Goal: Use online tool/utility: Utilize a website feature to perform a specific function

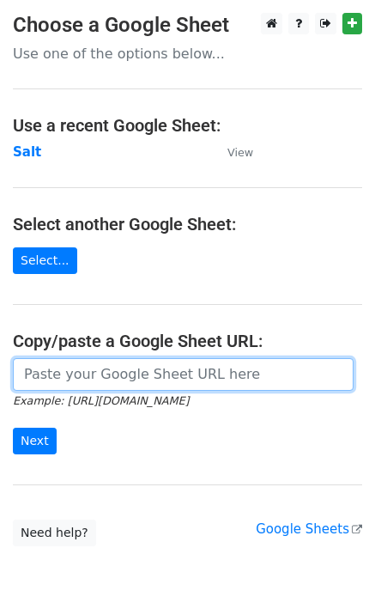
drag, startPoint x: 111, startPoint y: 375, endPoint x: 90, endPoint y: 399, distance: 31.0
click at [111, 375] on input "url" at bounding box center [183, 374] width 341 height 33
paste input "[URL][DOMAIN_NAME]"
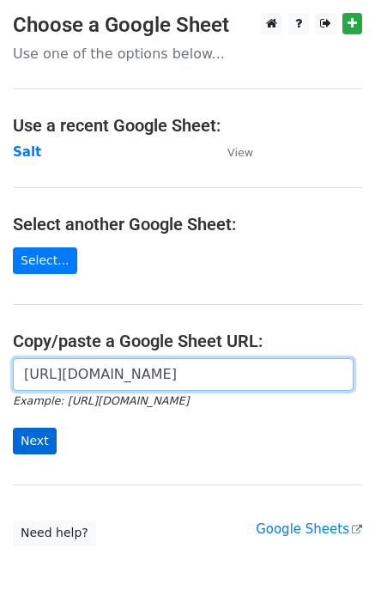
scroll to position [0, 374]
type input "[URL][DOMAIN_NAME]"
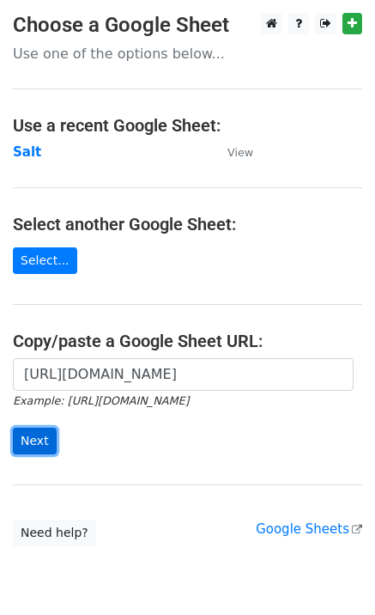
scroll to position [0, 0]
click at [48, 437] on input "Next" at bounding box center [35, 441] width 44 height 27
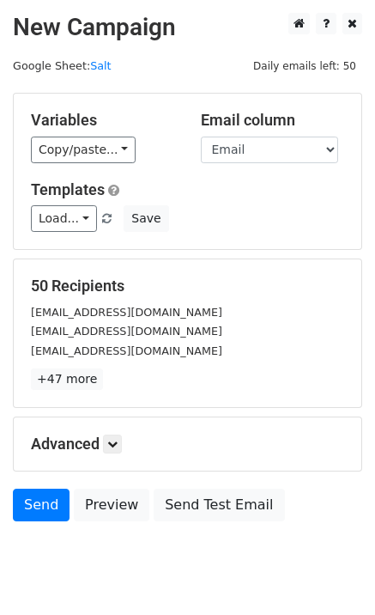
click at [39, 233] on div "Variables Copy/paste... {{Email}} Email column Email Templates Load... Your Fir…" at bounding box center [188, 172] width 348 height 156
click at [45, 222] on link "Load..." at bounding box center [64, 218] width 66 height 27
